Goal: Information Seeking & Learning: Find specific fact

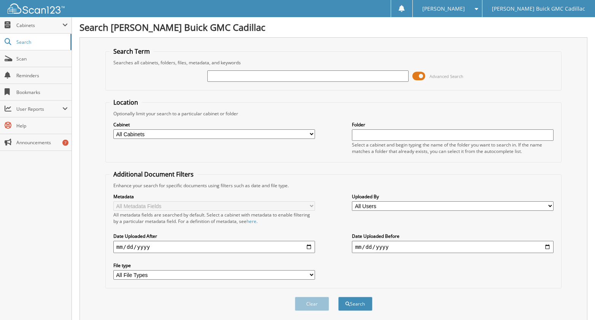
click at [247, 78] on input "text" at bounding box center [308, 75] width 202 height 11
type input "6206952"
click at [338, 297] on button "Search" at bounding box center [355, 304] width 34 height 14
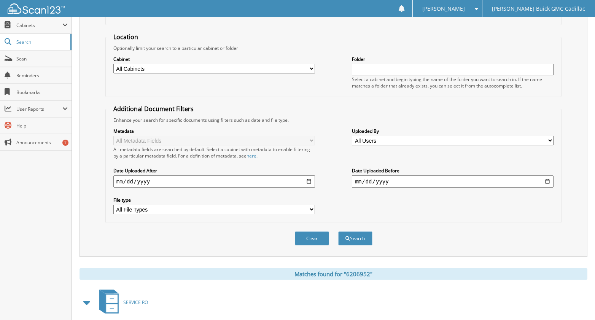
scroll to position [148, 0]
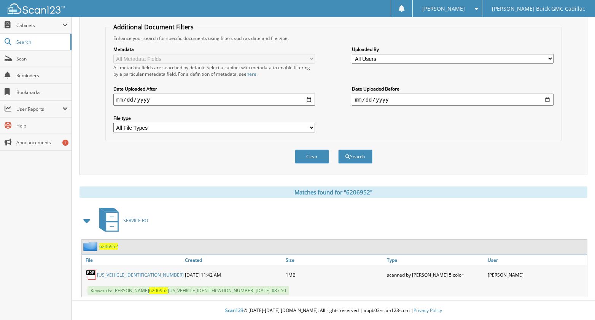
click at [114, 246] on span "6206952" at bounding box center [108, 246] width 19 height 6
